Goal: Find specific page/section

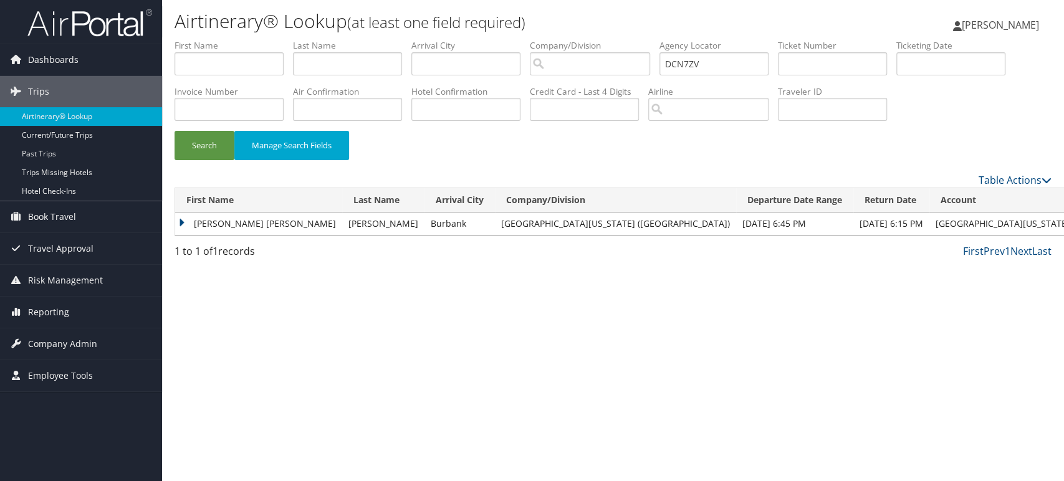
click at [100, 24] on img at bounding box center [89, 22] width 125 height 29
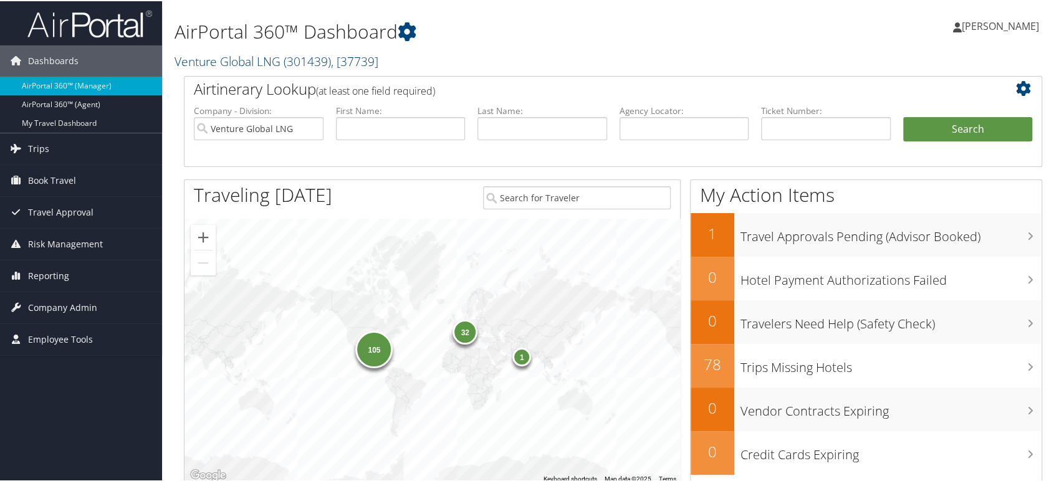
click at [354, 58] on span ", [ 37739 ]" at bounding box center [354, 60] width 47 height 17
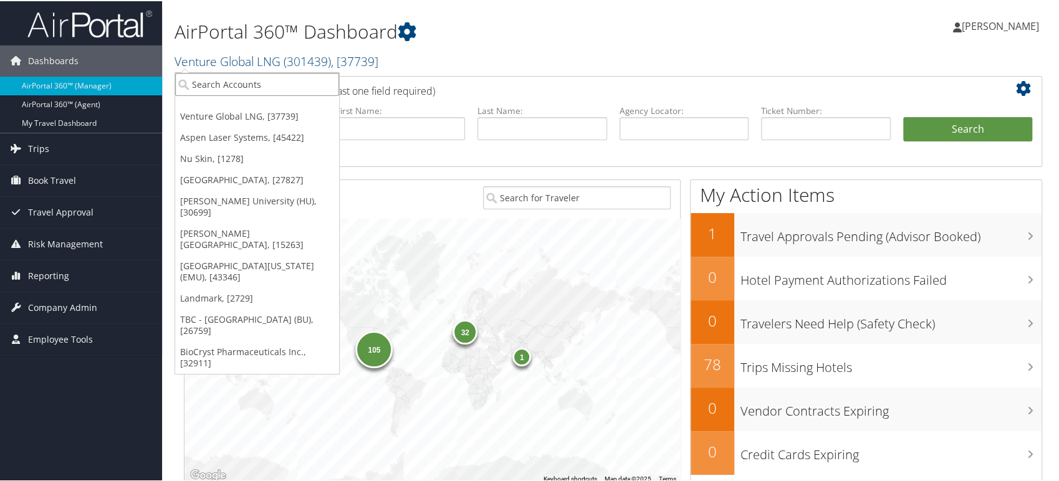
click at [236, 77] on input "search" at bounding box center [257, 83] width 164 height 23
type input "d"
paste input "STATEOFCO"
type input "STATEOFCO"
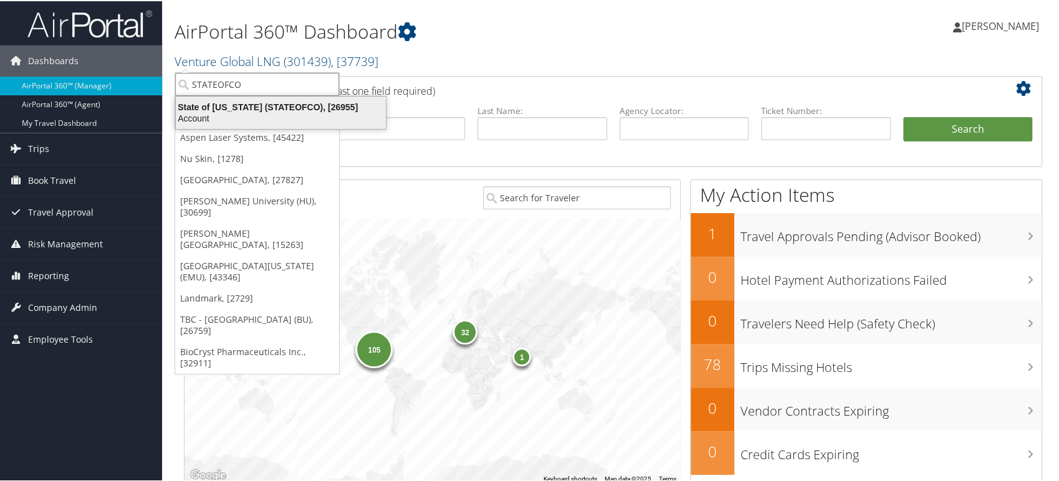
click at [232, 107] on div "State of Colorado (STATEOFCO), [26955]" at bounding box center [280, 105] width 225 height 11
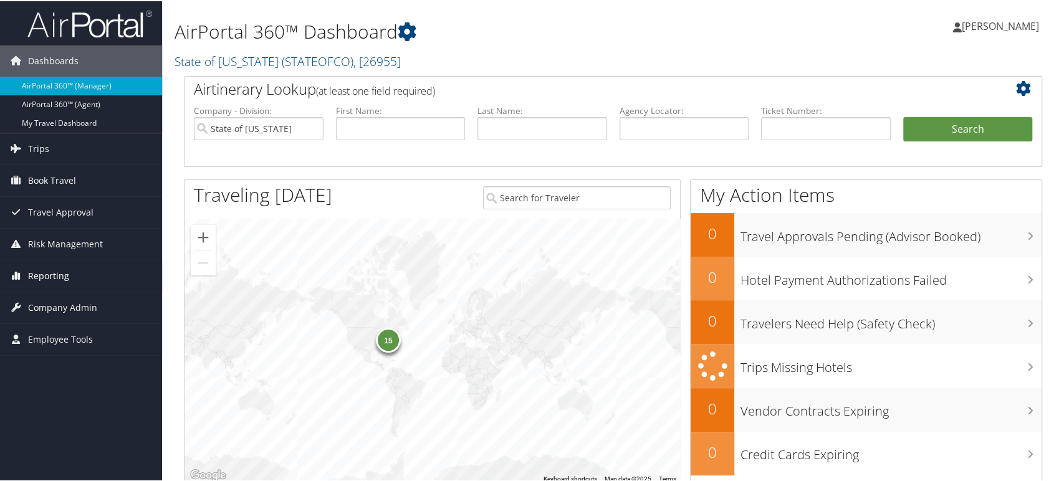
click at [57, 277] on span "Reporting" at bounding box center [48, 274] width 41 height 31
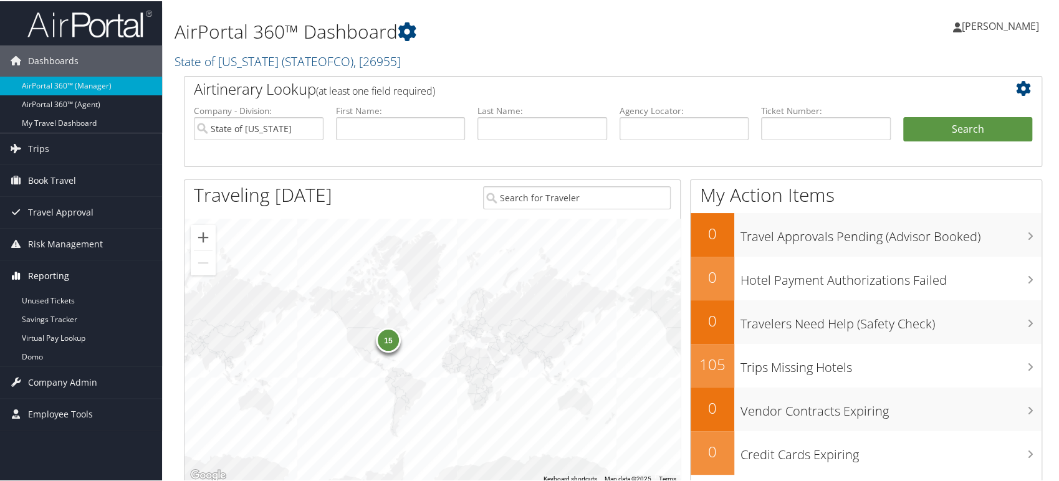
click at [64, 274] on span "Reporting" at bounding box center [48, 274] width 41 height 31
click at [63, 299] on span "Company Admin" at bounding box center [62, 306] width 69 height 31
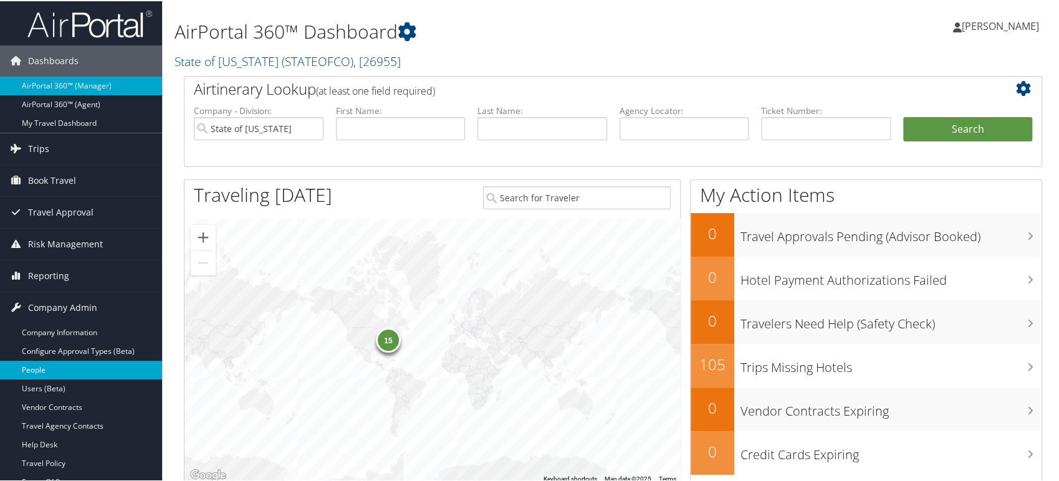
click at [59, 370] on link "People" at bounding box center [81, 368] width 162 height 19
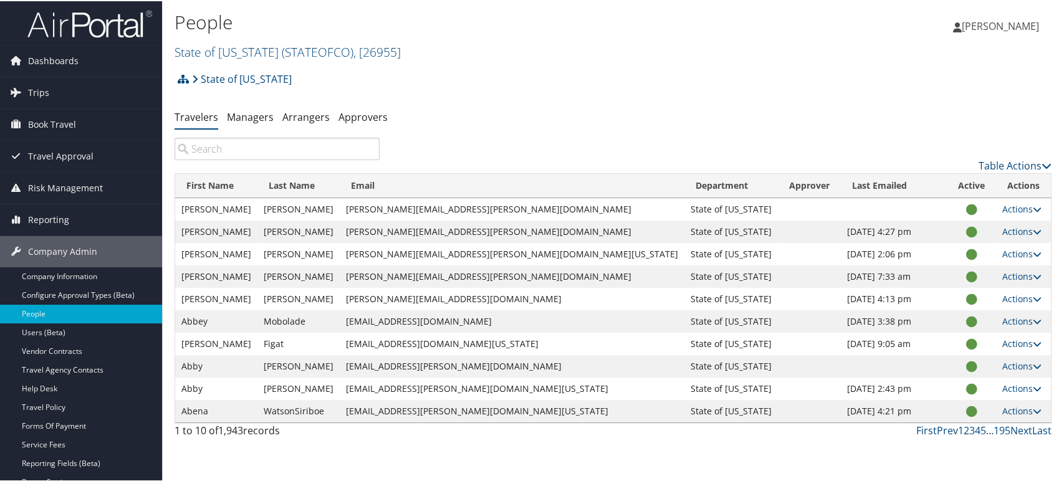
click at [258, 156] on input "search" at bounding box center [276, 147] width 205 height 22
paste input "[EMAIL_ADDRESS][PERSON_NAME][DOMAIN_NAME]"
type input "[EMAIL_ADDRESS][PERSON_NAME][DOMAIN_NAME]"
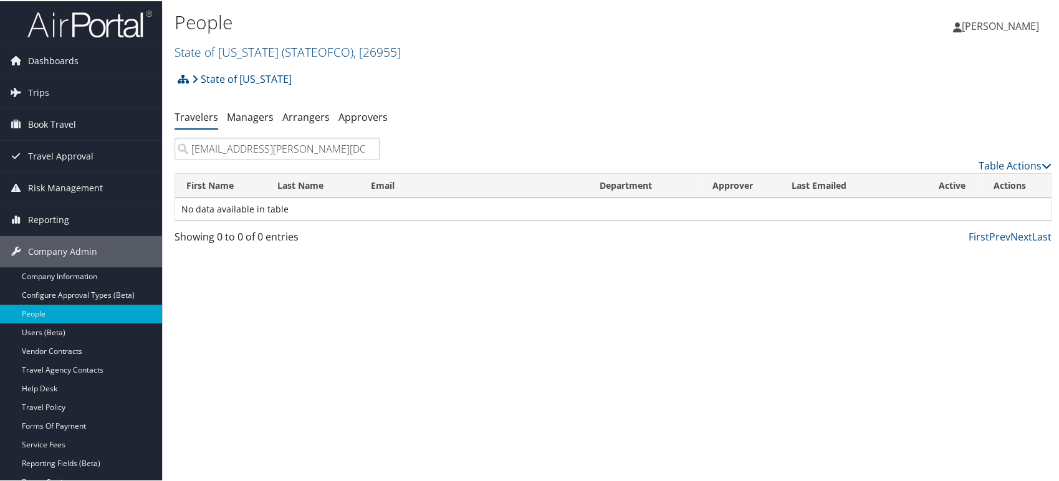
click at [369, 146] on input "[EMAIL_ADDRESS][PERSON_NAME][DOMAIN_NAME]" at bounding box center [276, 147] width 205 height 22
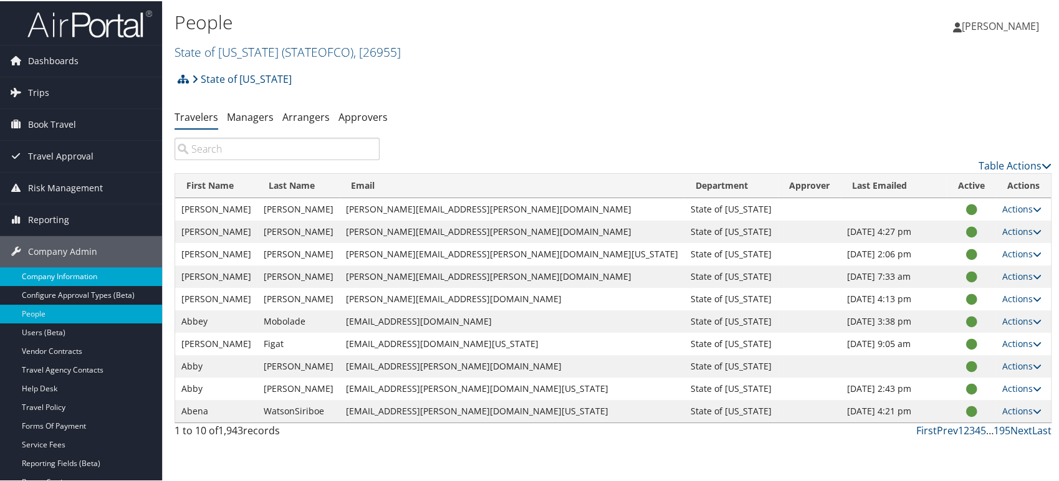
click at [59, 276] on link "Company Information" at bounding box center [81, 275] width 162 height 19
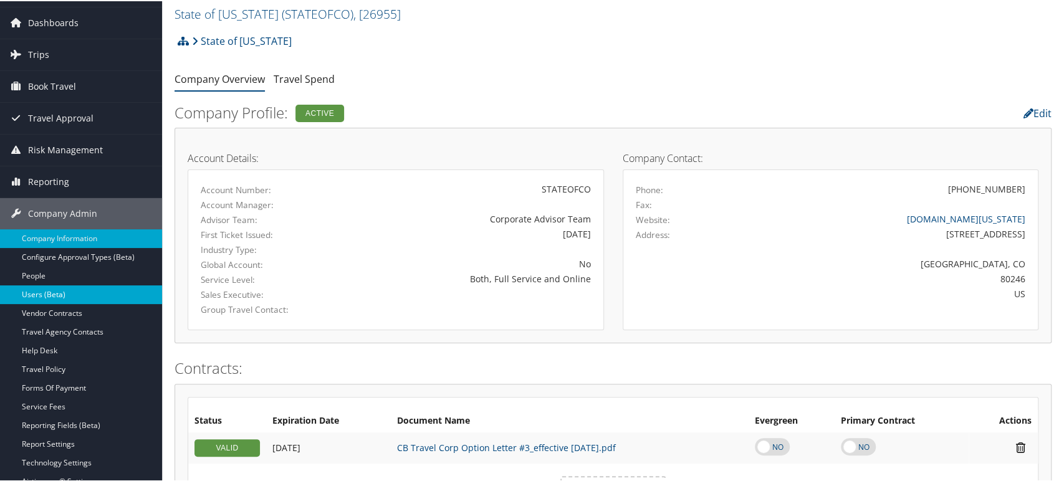
scroll to position [69, 0]
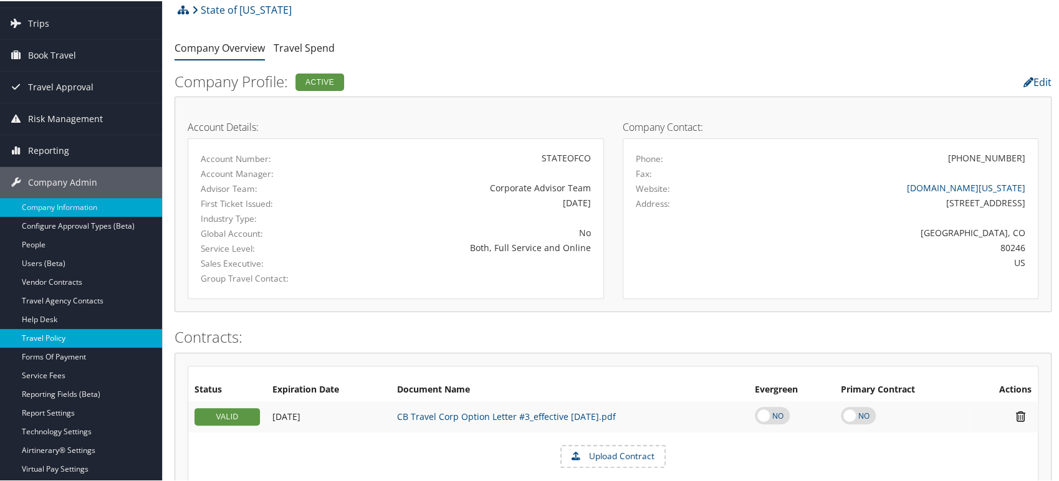
click at [70, 338] on link "Travel Policy" at bounding box center [81, 337] width 162 height 19
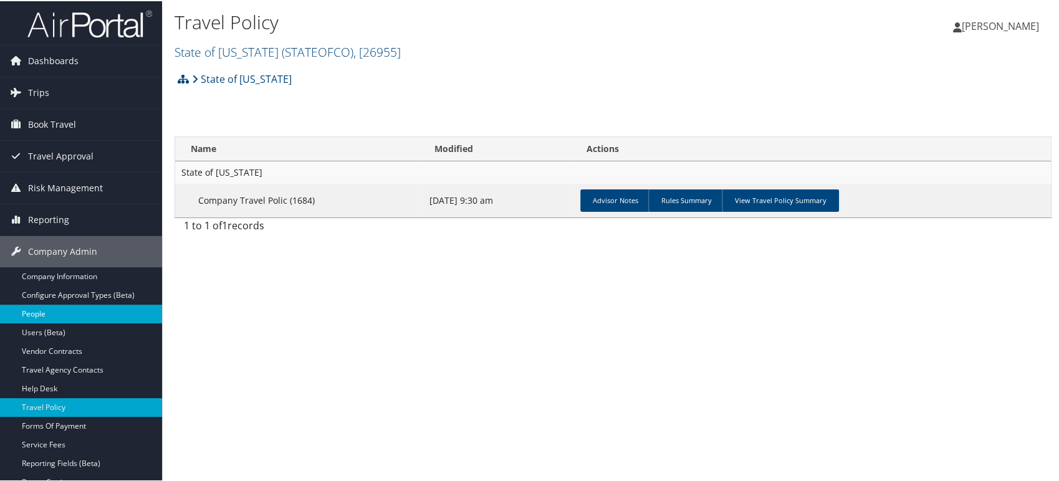
click at [75, 313] on link "People" at bounding box center [81, 312] width 162 height 19
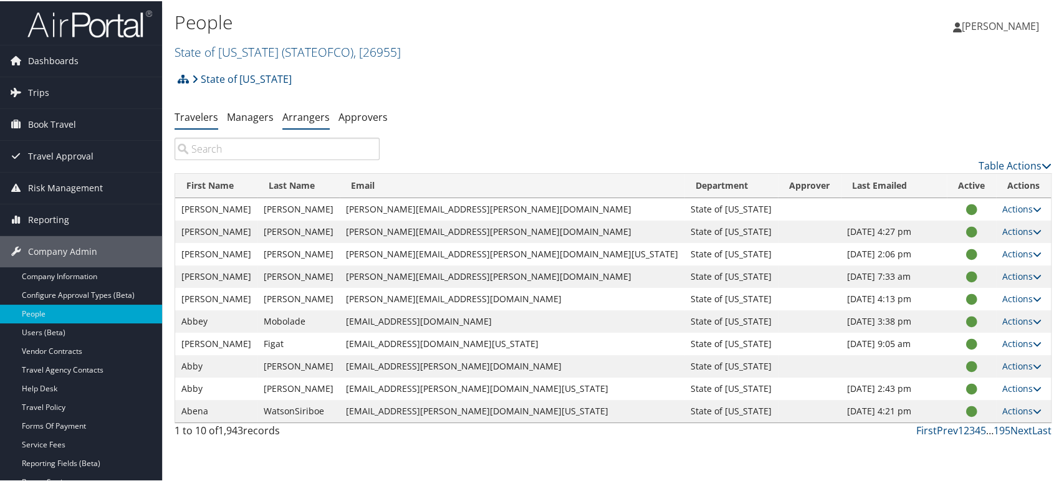
click at [319, 117] on link "Arrangers" at bounding box center [305, 116] width 47 height 14
